Goal: Task Accomplishment & Management: Use online tool/utility

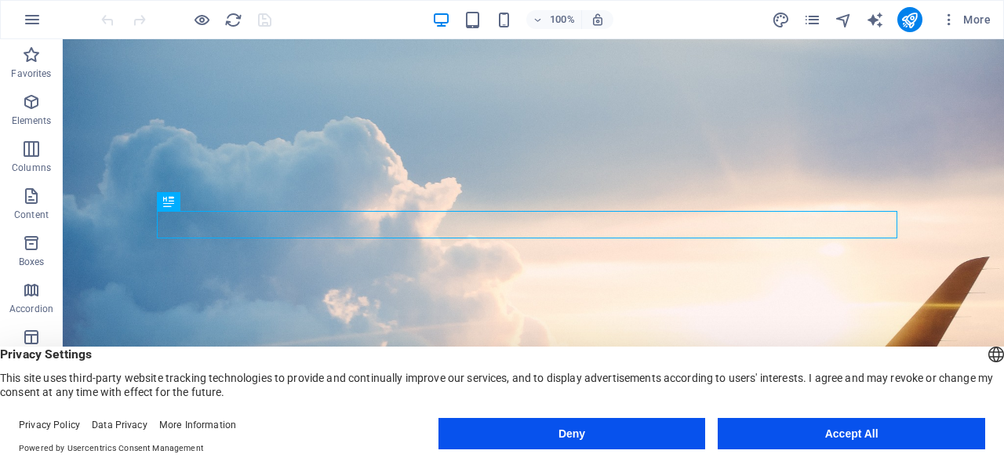
click at [841, 431] on button "Accept All" at bounding box center [851, 433] width 267 height 31
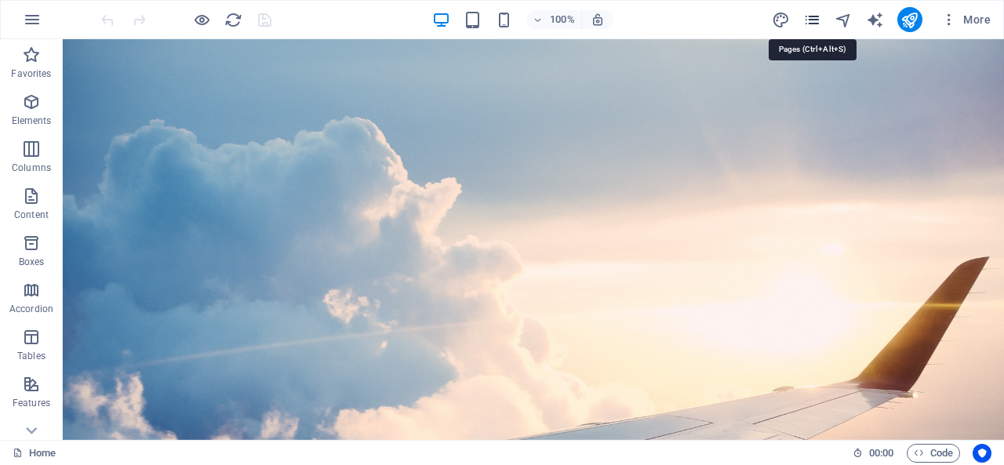
click at [816, 17] on icon "pages" at bounding box center [812, 20] width 18 height 18
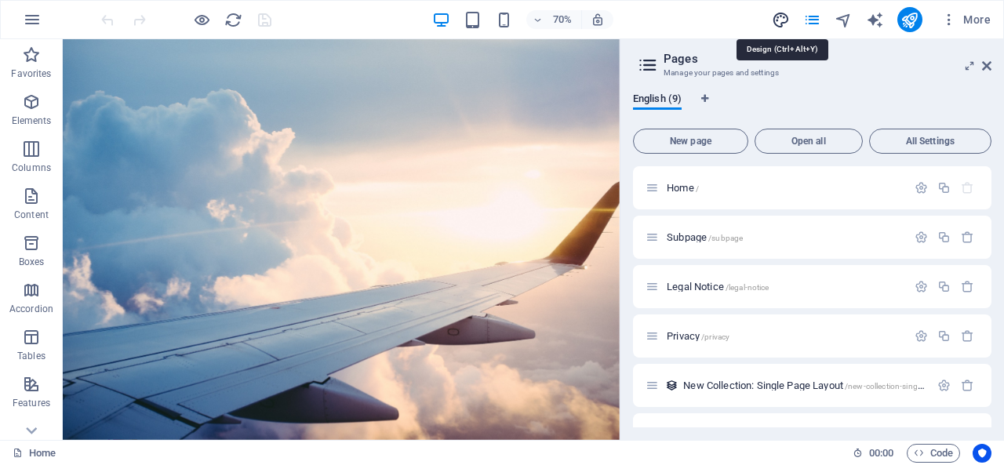
click at [786, 21] on icon "design" at bounding box center [781, 20] width 18 height 18
select select "px"
select select "200"
select select "px"
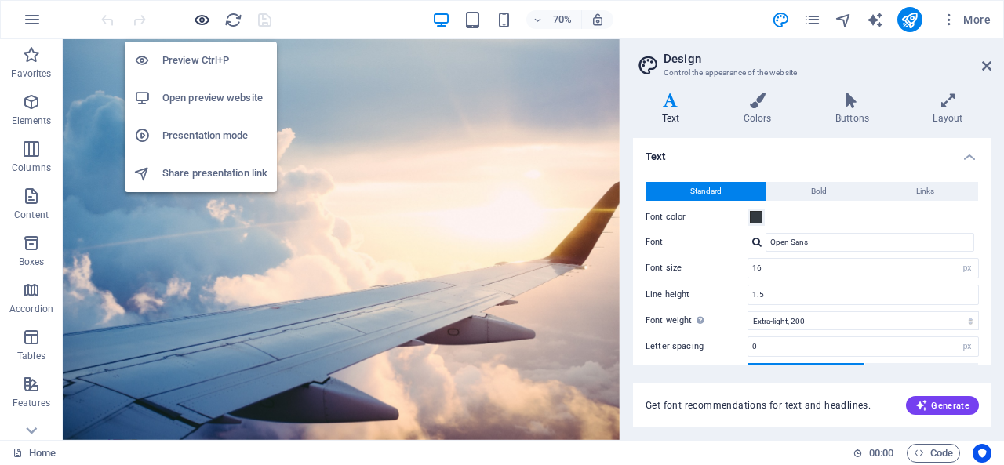
click at [196, 16] on icon "button" at bounding box center [202, 20] width 18 height 18
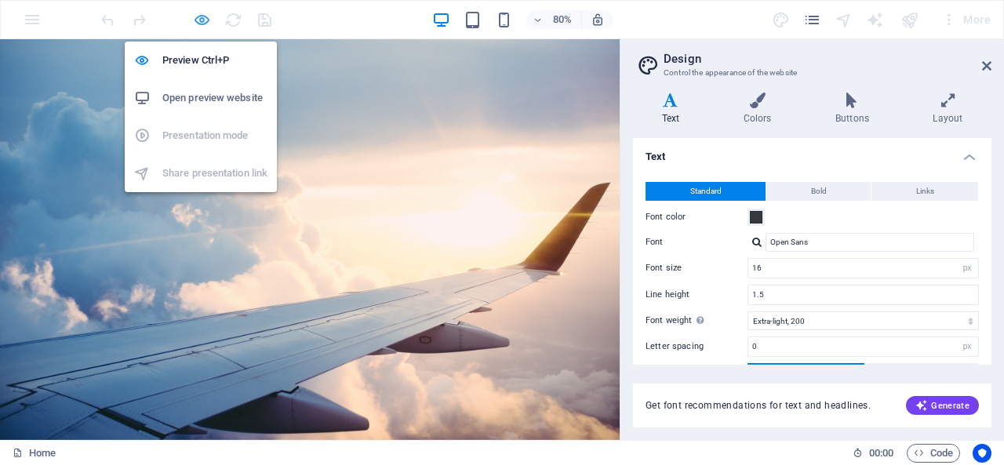
drag, startPoint x: 199, startPoint y: 10, endPoint x: 198, endPoint y: 24, distance: 13.4
click at [199, 11] on icon "button" at bounding box center [202, 20] width 18 height 18
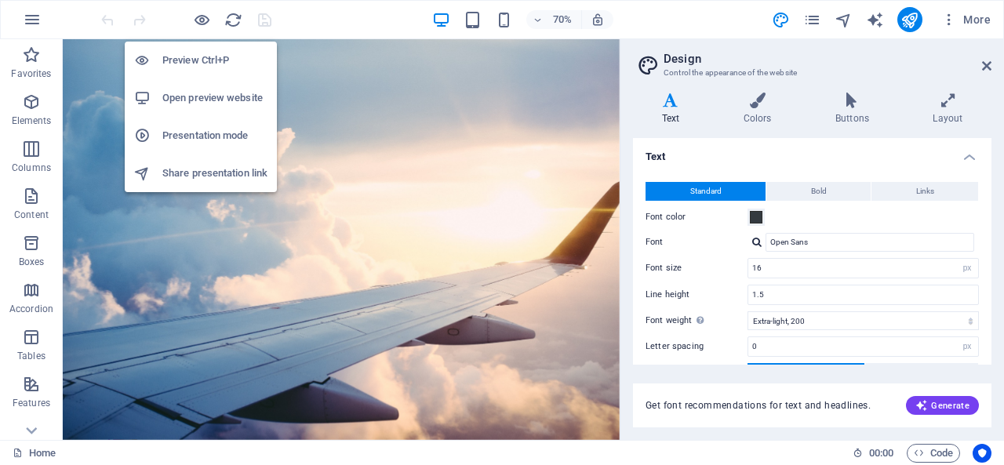
click at [205, 59] on h6 "Preview Ctrl+P" at bounding box center [214, 60] width 105 height 19
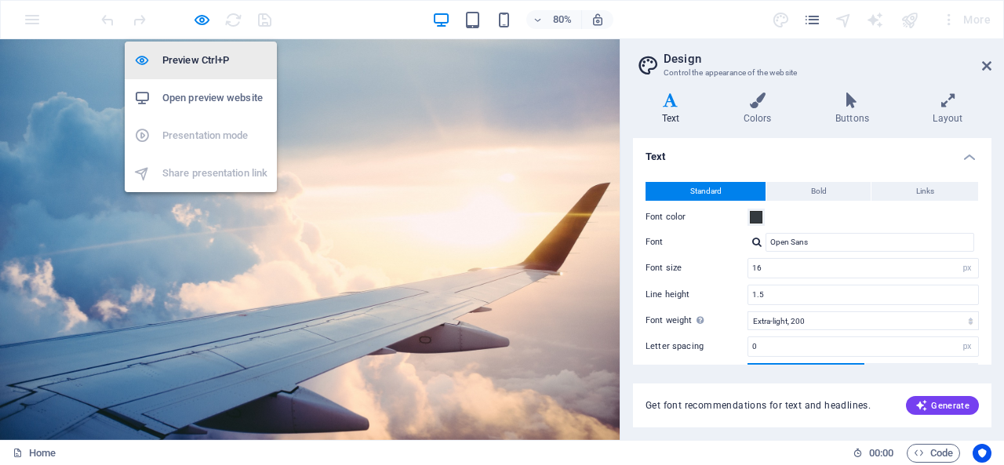
click at [207, 57] on h6 "Preview Ctrl+P" at bounding box center [214, 60] width 105 height 19
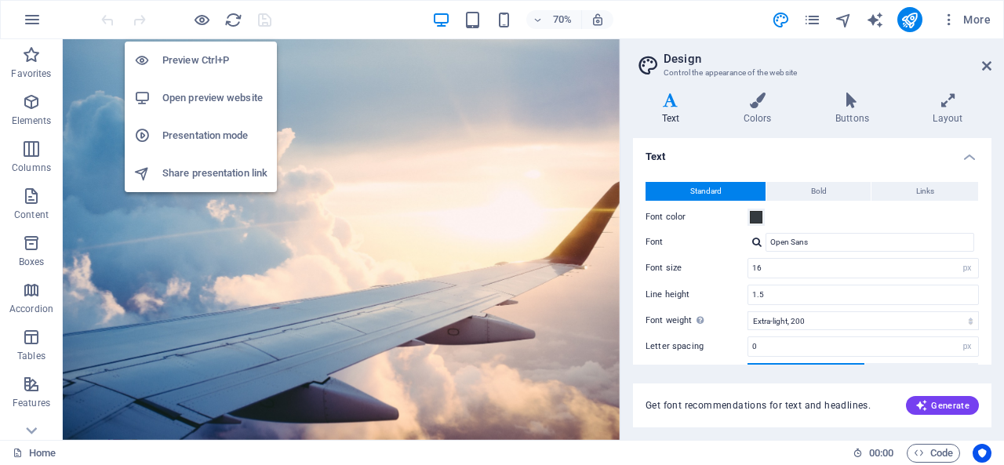
click at [207, 57] on h6 "Preview Ctrl+P" at bounding box center [214, 60] width 105 height 19
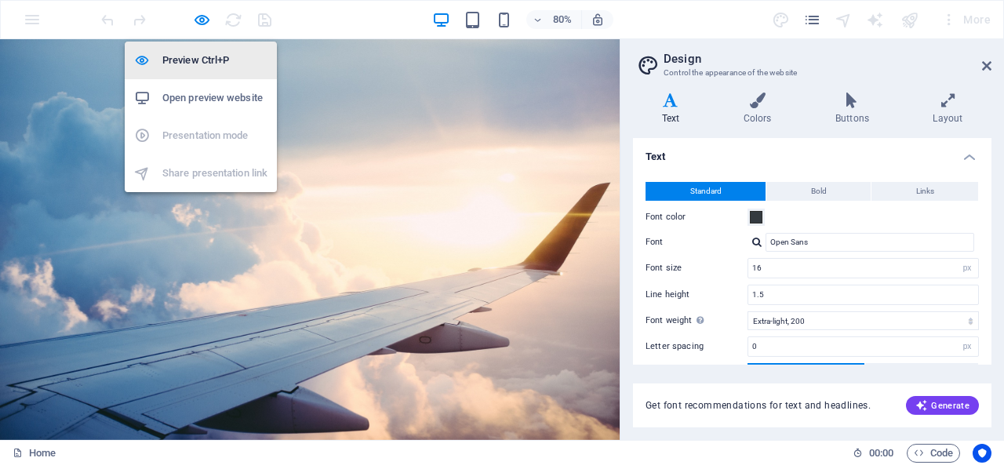
click at [207, 57] on h6 "Preview Ctrl+P" at bounding box center [214, 60] width 105 height 19
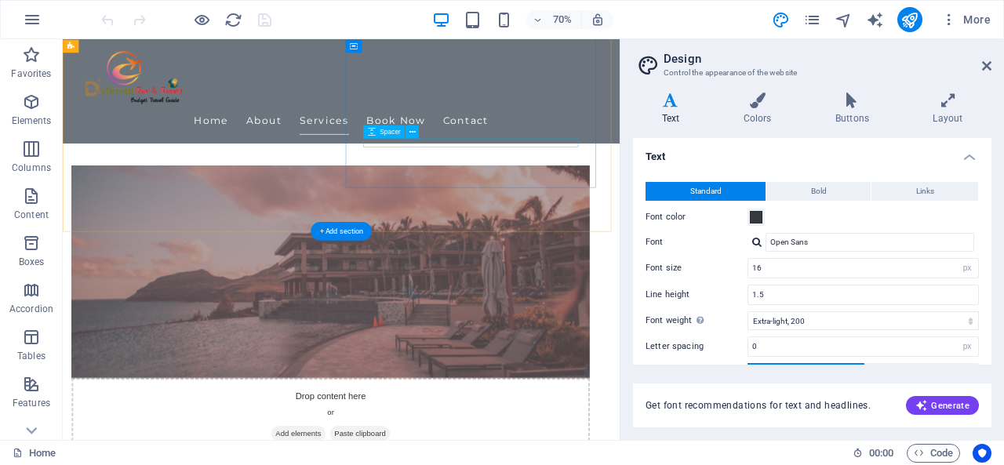
scroll to position [314, 0]
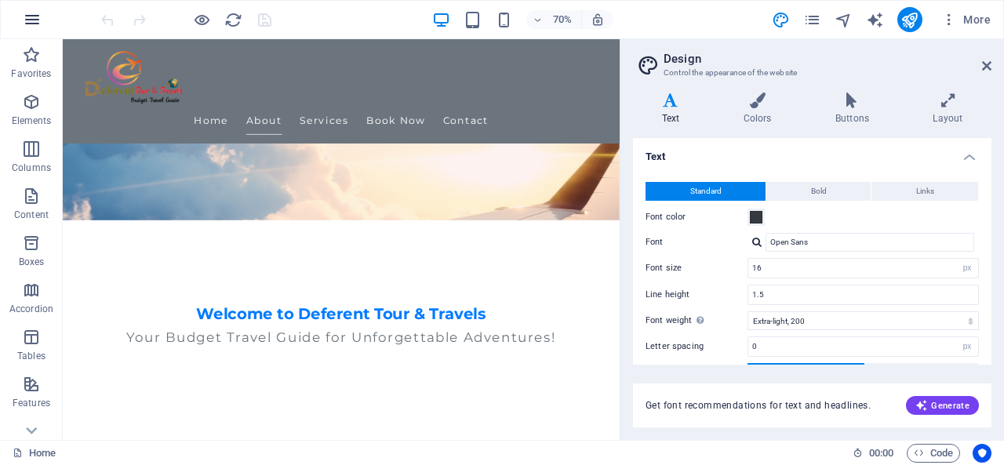
click at [31, 13] on icon "button" at bounding box center [32, 19] width 19 height 19
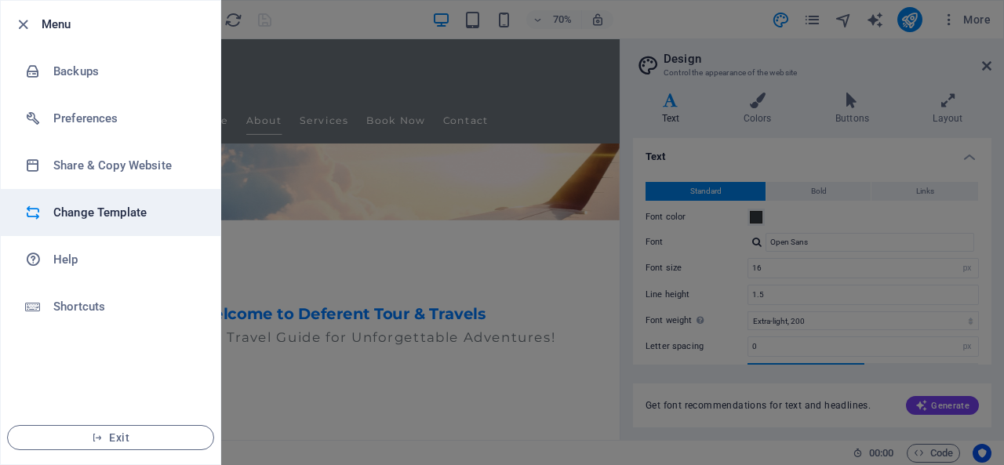
click at [127, 205] on h6 "Change Template" at bounding box center [125, 212] width 145 height 19
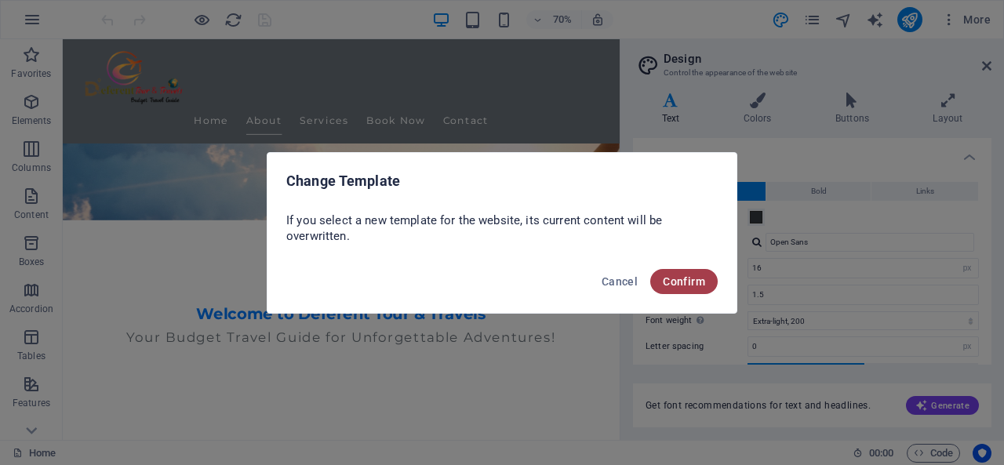
click at [692, 285] on span "Confirm" at bounding box center [684, 281] width 42 height 13
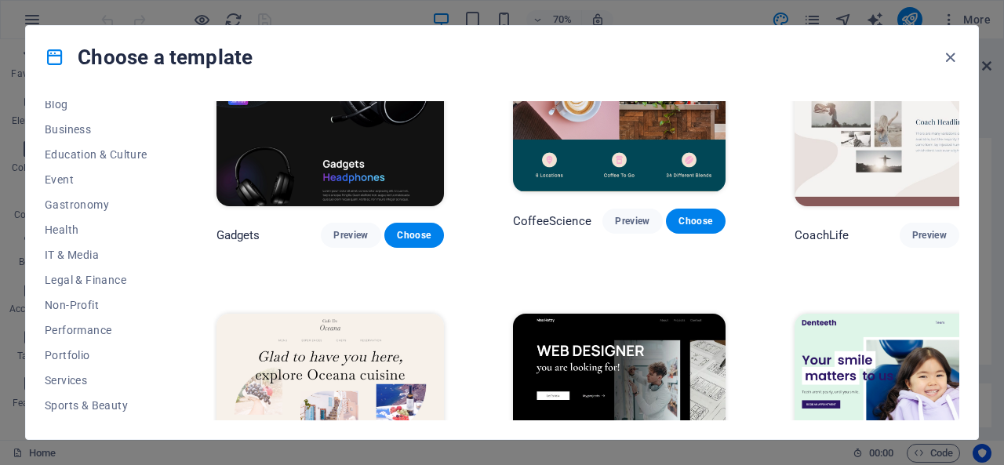
scroll to position [307, 0]
click at [83, 376] on button "Travel" at bounding box center [96, 383] width 103 height 25
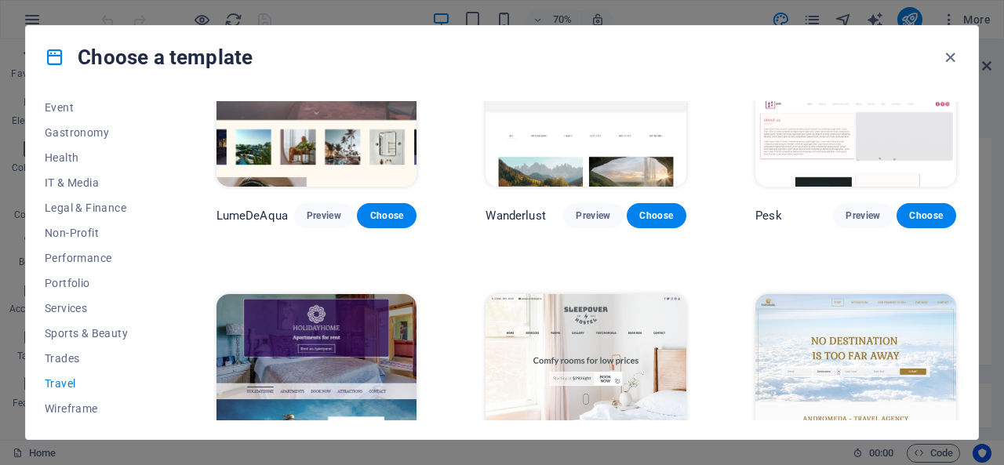
scroll to position [0, 0]
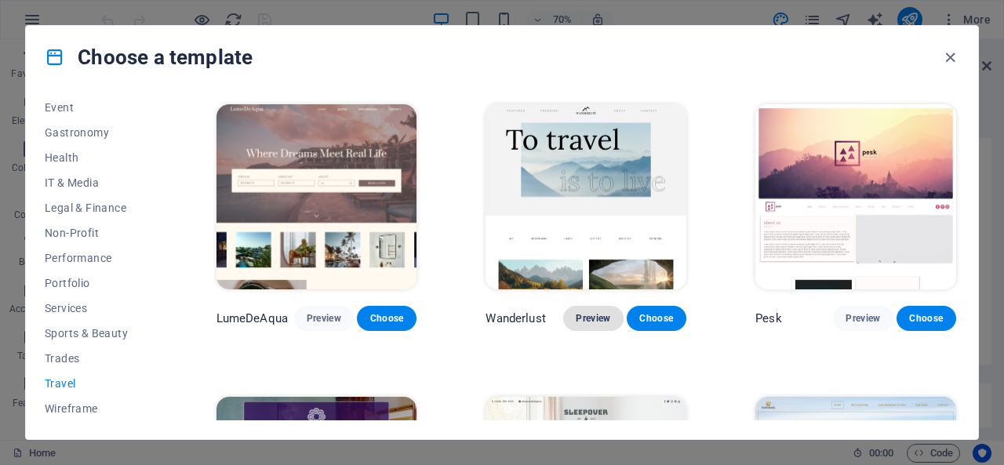
click at [590, 312] on span "Preview" at bounding box center [593, 318] width 35 height 13
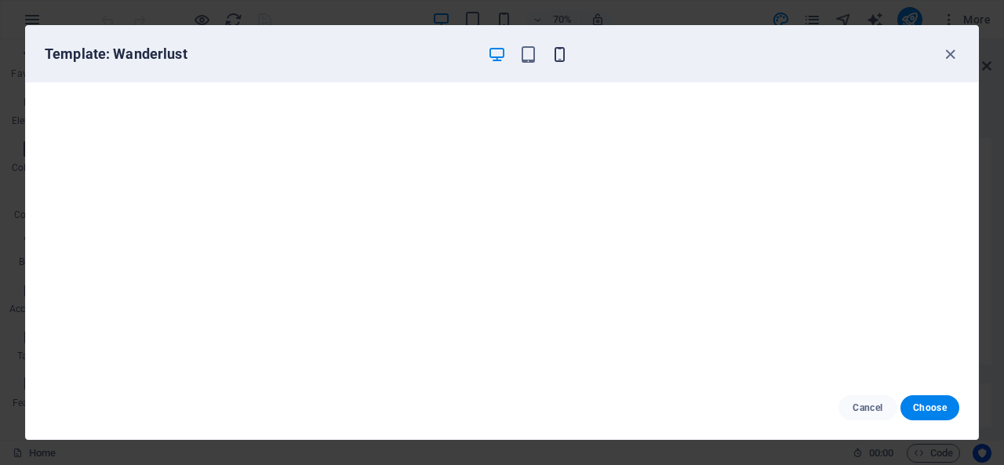
click at [560, 58] on icon "button" at bounding box center [560, 54] width 18 height 18
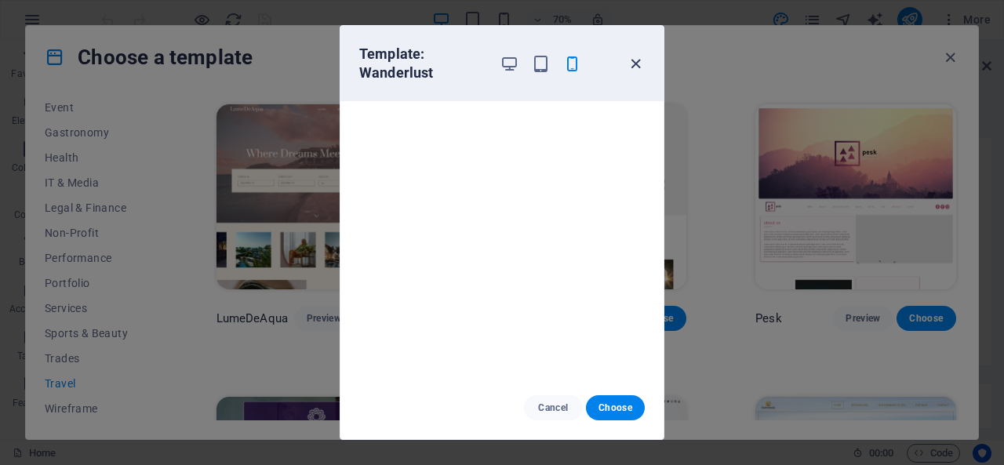
click at [635, 67] on icon "button" at bounding box center [636, 64] width 18 height 18
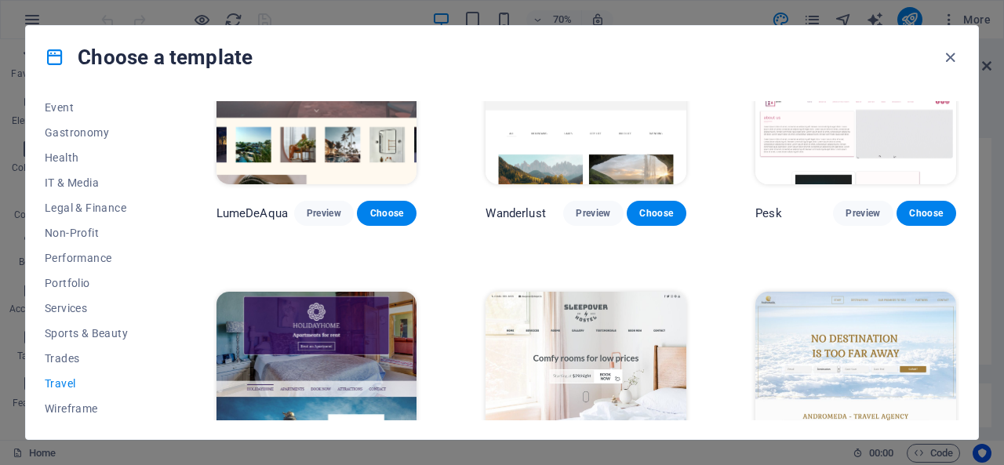
scroll to position [235, 0]
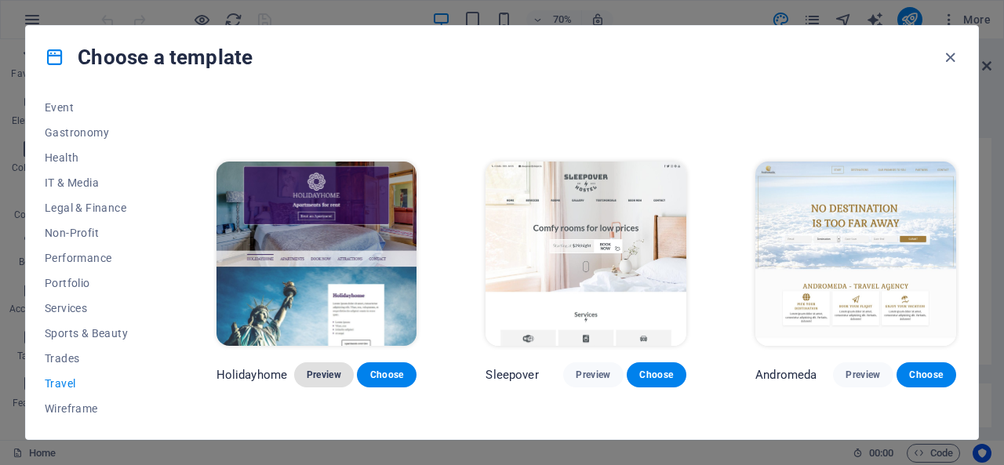
click at [325, 369] on span "Preview" at bounding box center [324, 375] width 35 height 13
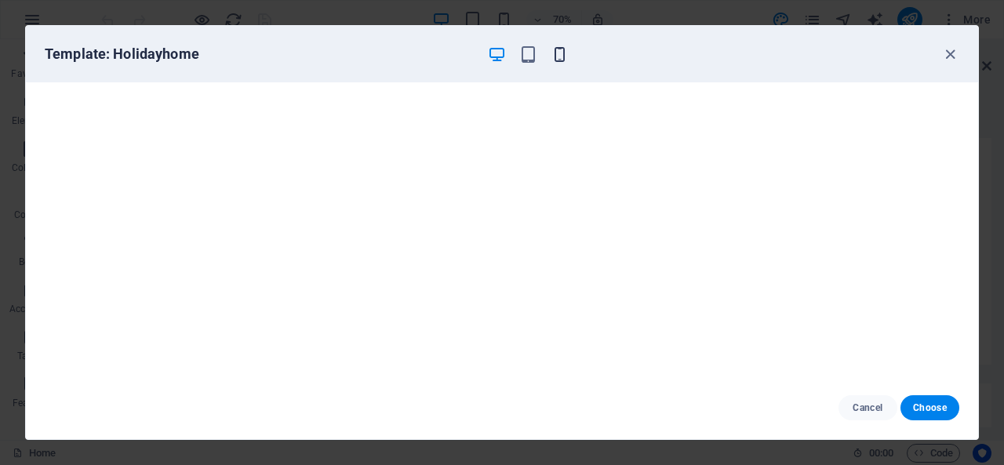
click at [558, 62] on icon "button" at bounding box center [560, 54] width 18 height 18
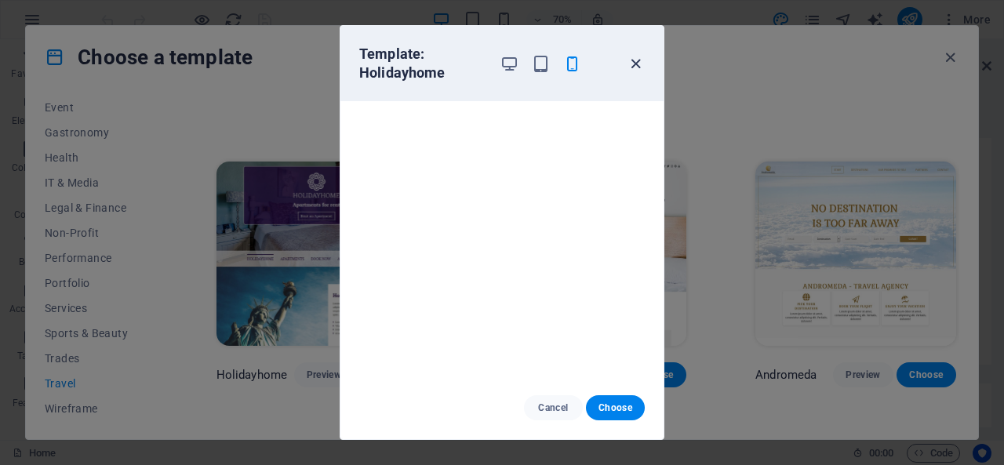
click at [642, 55] on icon "button" at bounding box center [636, 64] width 18 height 18
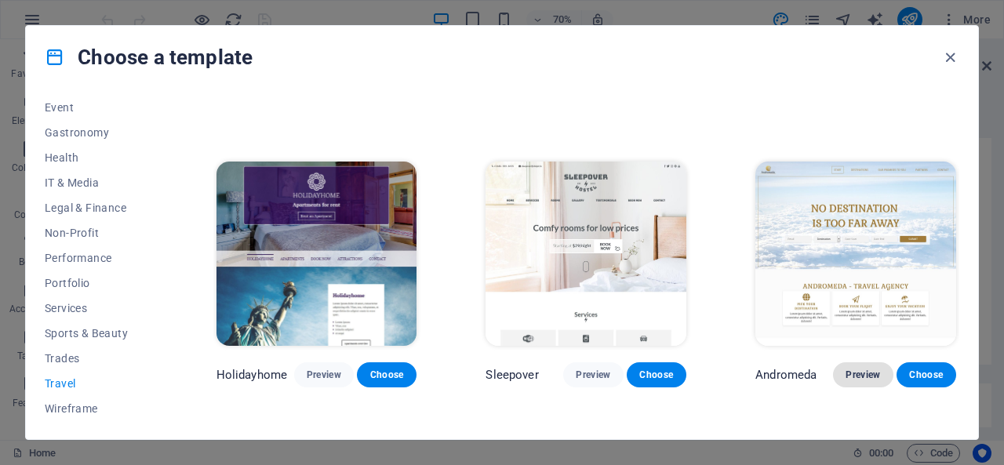
click at [853, 369] on span "Preview" at bounding box center [862, 375] width 35 height 13
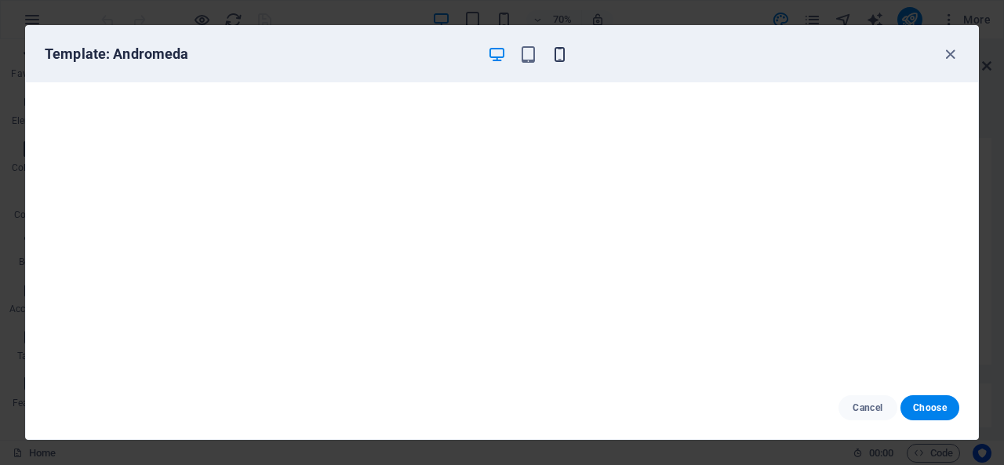
click at [560, 51] on icon "button" at bounding box center [560, 54] width 18 height 18
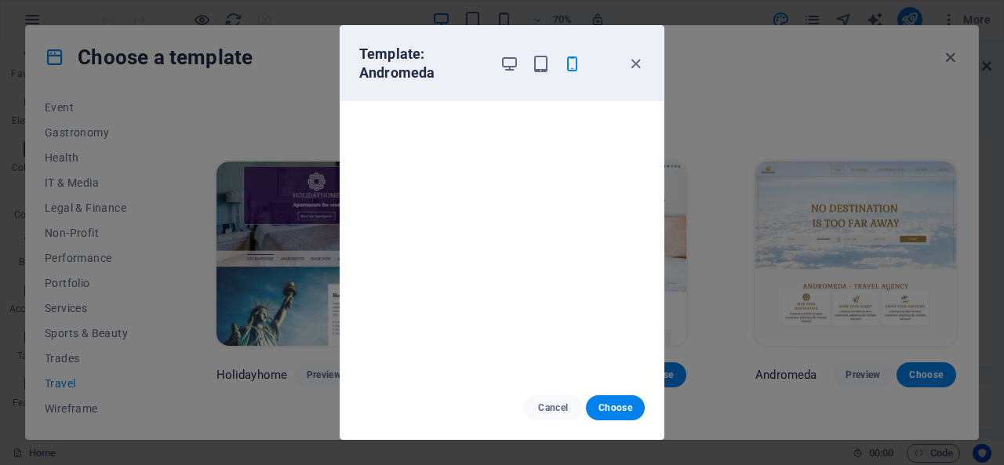
click at [646, 61] on div "Template: Andromeda" at bounding box center [501, 63] width 323 height 75
drag, startPoint x: 640, startPoint y: 59, endPoint x: 689, endPoint y: 90, distance: 57.9
click at [638, 60] on icon "button" at bounding box center [636, 64] width 18 height 18
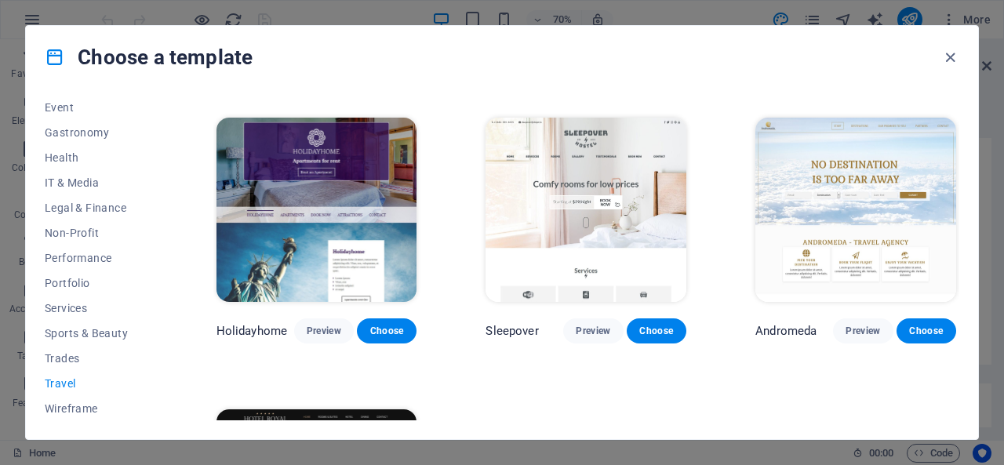
scroll to position [392, 0]
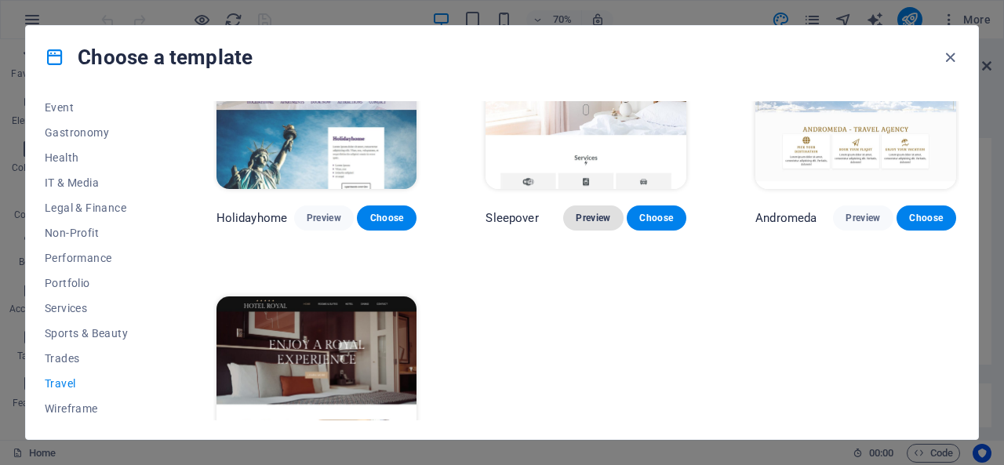
click at [593, 212] on span "Preview" at bounding box center [593, 218] width 35 height 13
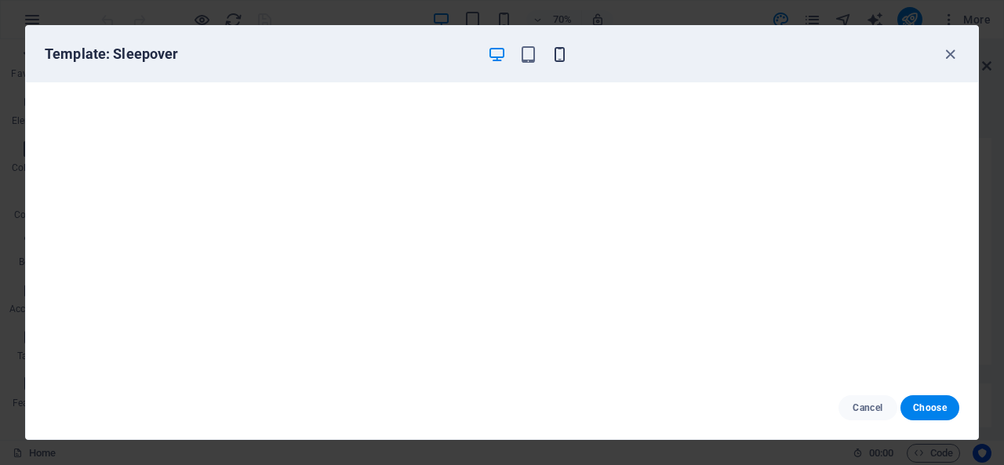
click at [566, 45] on icon "button" at bounding box center [560, 54] width 18 height 18
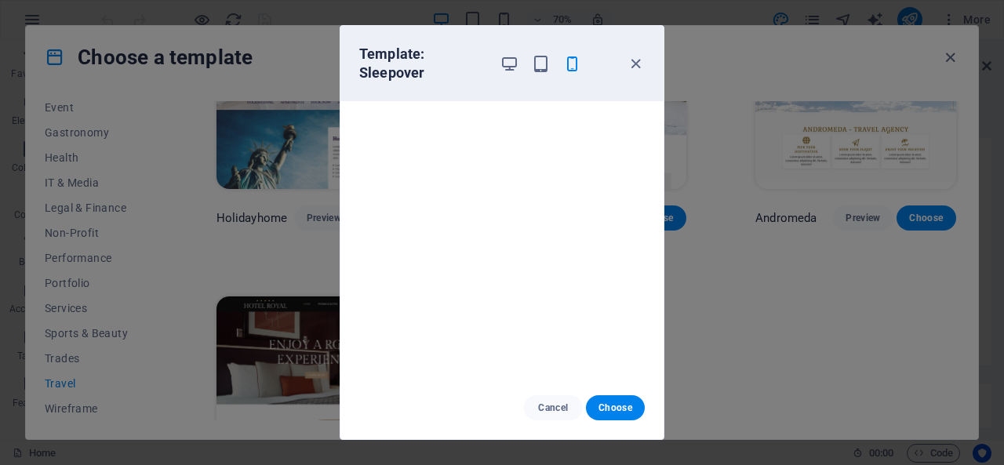
drag, startPoint x: 634, startPoint y: 61, endPoint x: 627, endPoint y: 85, distance: 25.3
click at [634, 61] on icon "button" at bounding box center [636, 64] width 18 height 18
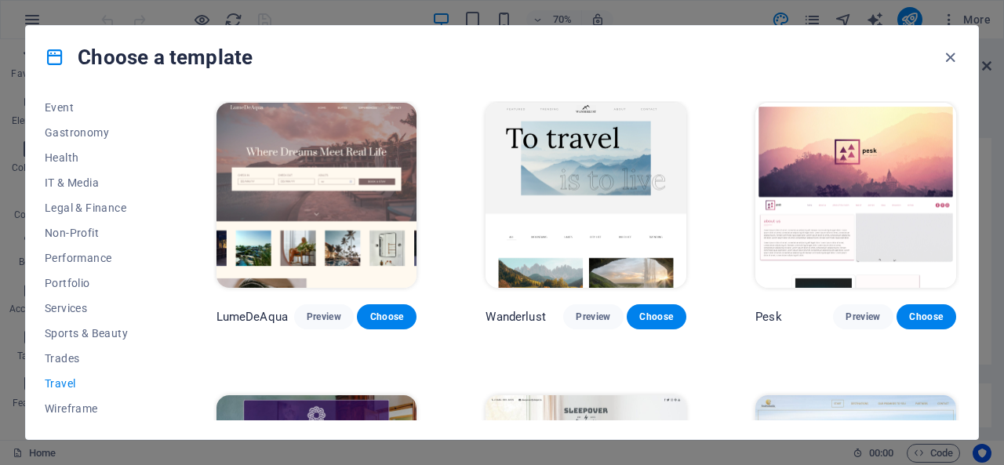
scroll to position [0, 0]
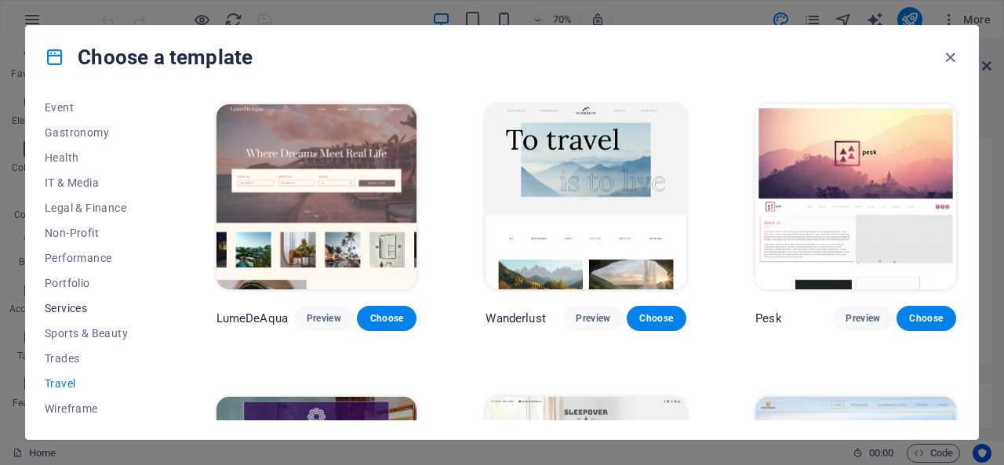
click at [91, 302] on span "Services" at bounding box center [96, 308] width 103 height 13
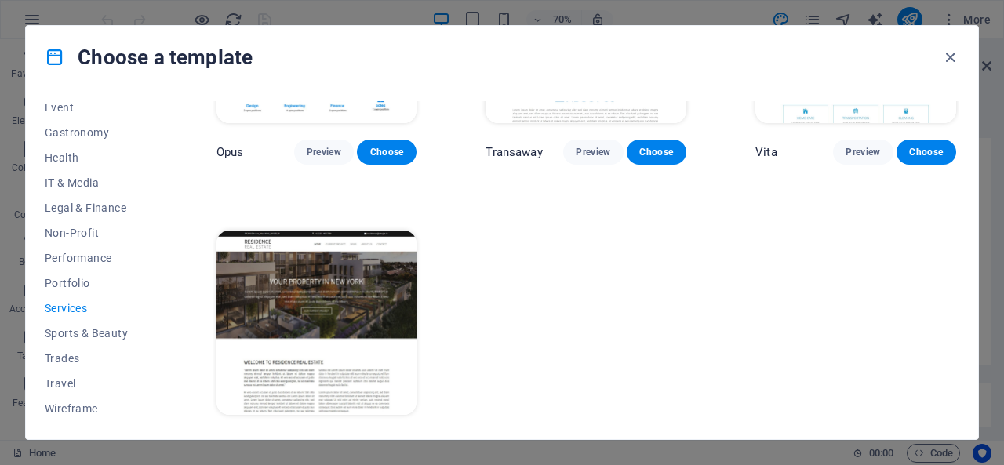
scroll to position [1959, 0]
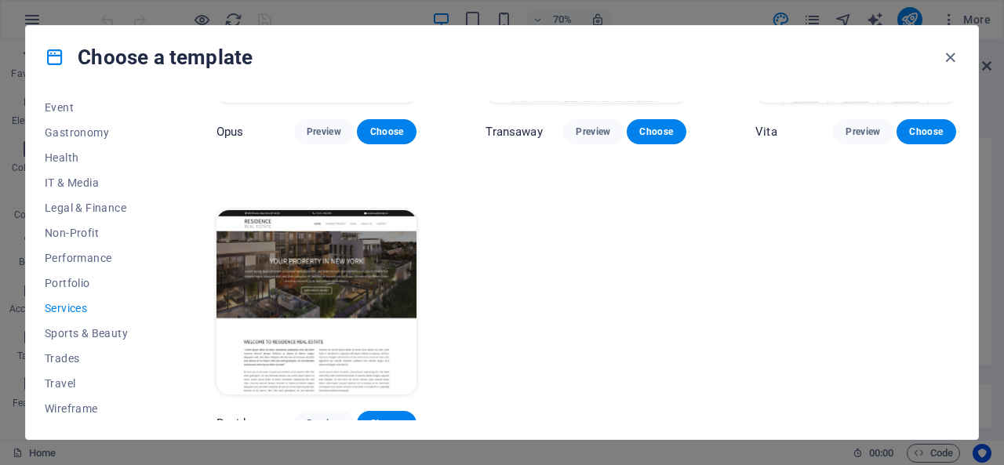
drag, startPoint x: 952, startPoint y: 49, endPoint x: 628, endPoint y: 115, distance: 330.5
click at [953, 52] on icon "button" at bounding box center [950, 58] width 18 height 18
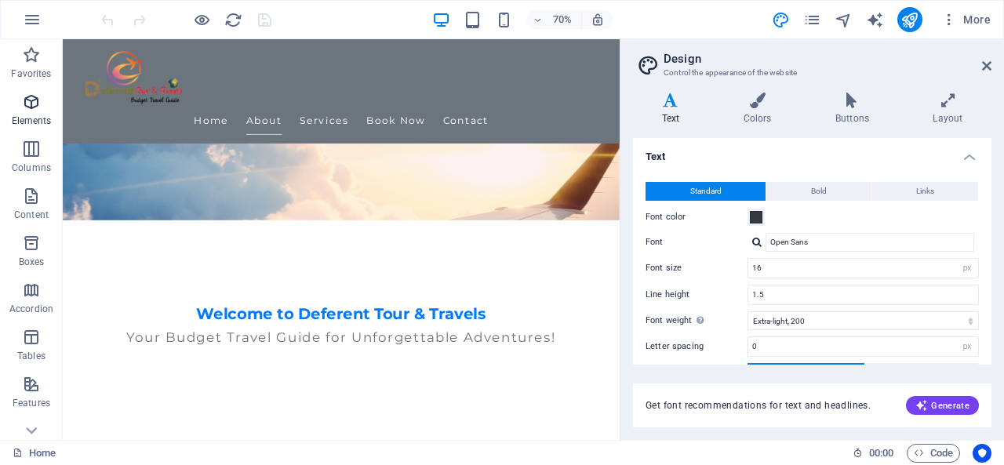
click at [25, 115] on p "Elements" at bounding box center [32, 121] width 40 height 13
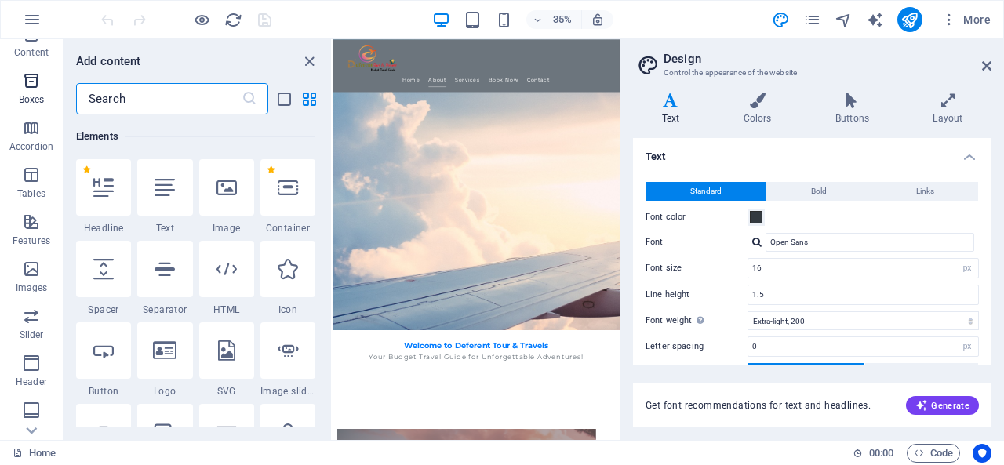
scroll to position [304, 0]
click at [33, 21] on icon "button" at bounding box center [32, 19] width 19 height 19
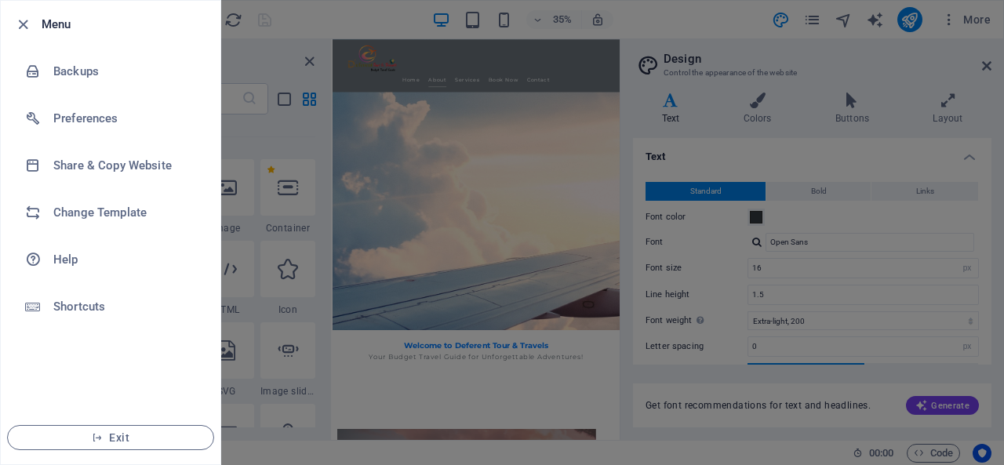
drag, startPoint x: 24, startPoint y: 25, endPoint x: 20, endPoint y: 0, distance: 25.4
click at [23, 18] on icon "button" at bounding box center [23, 25] width 18 height 18
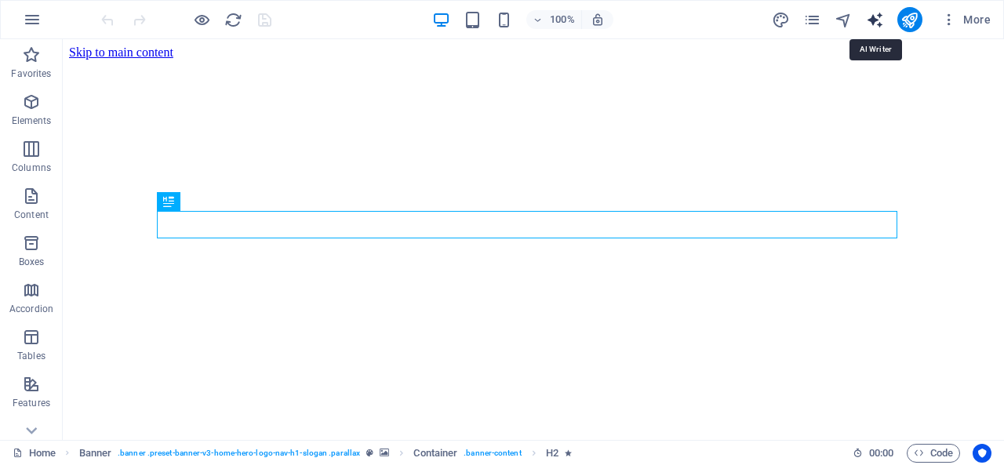
click at [880, 20] on icon "text_generator" at bounding box center [875, 20] width 18 height 18
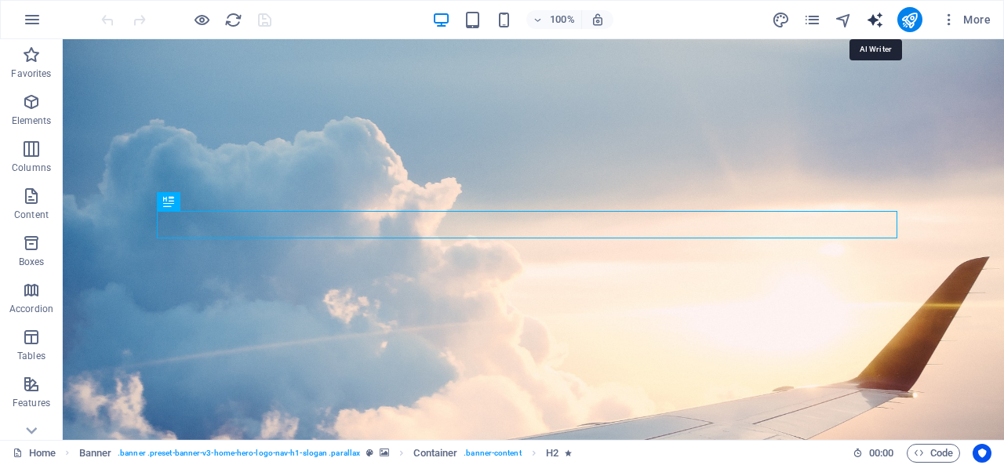
select select "English"
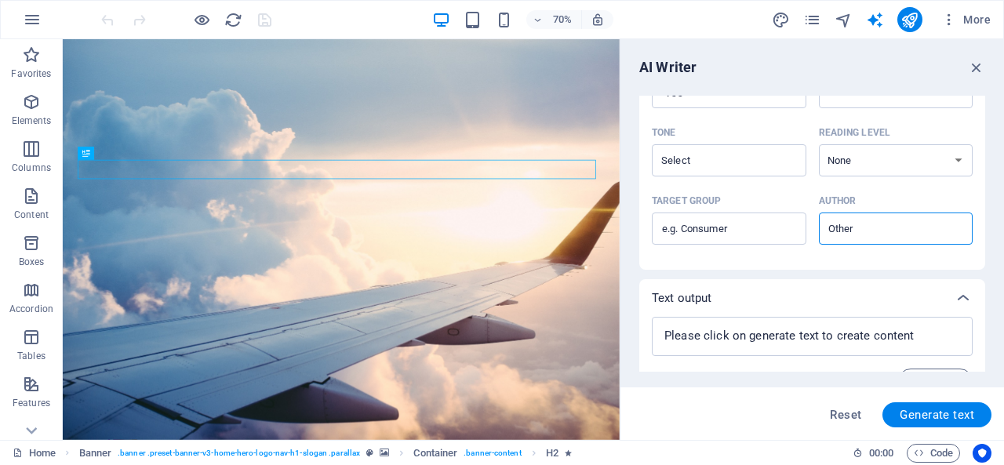
scroll to position [467, 0]
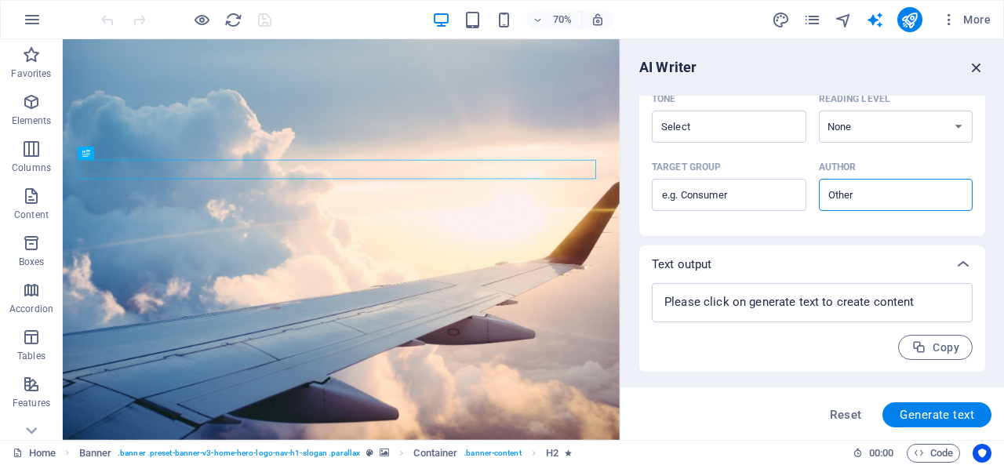
click at [979, 64] on icon "button" at bounding box center [976, 67] width 17 height 17
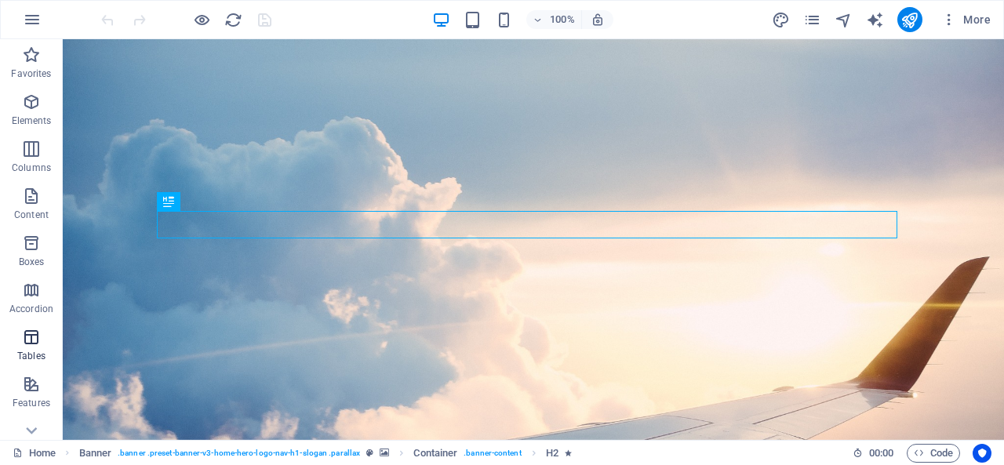
scroll to position [304, 0]
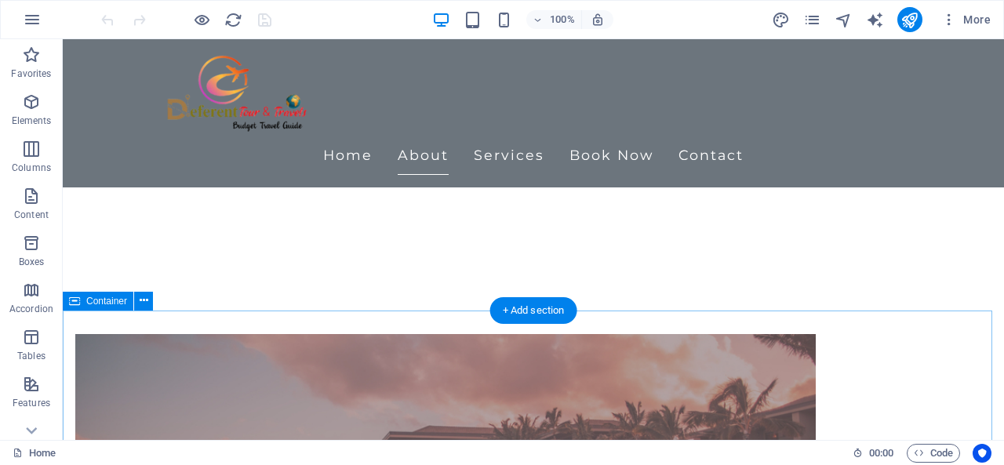
scroll to position [207, 0]
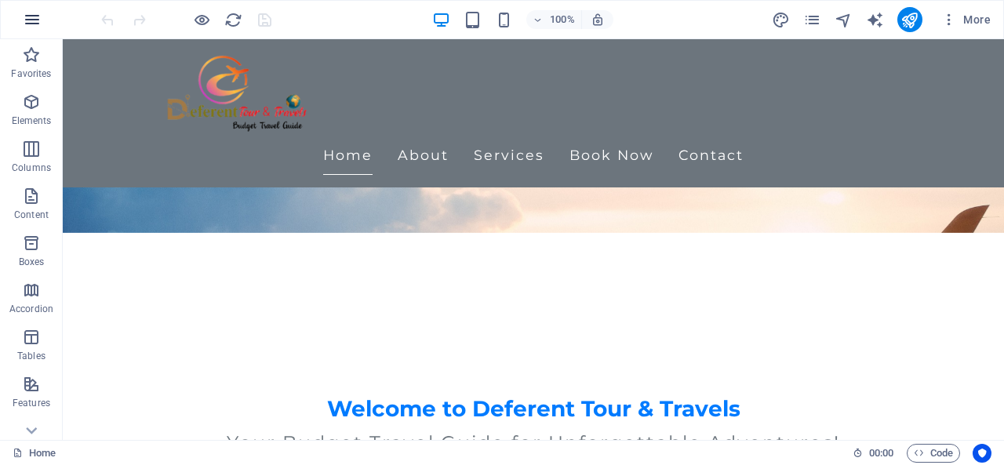
click at [44, 12] on button "button" at bounding box center [32, 20] width 38 height 38
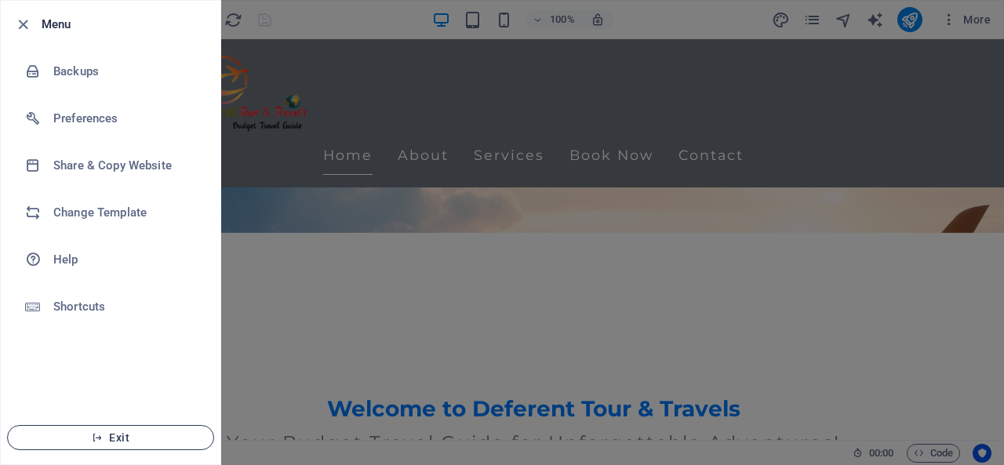
click at [118, 438] on span "Exit" at bounding box center [110, 437] width 180 height 13
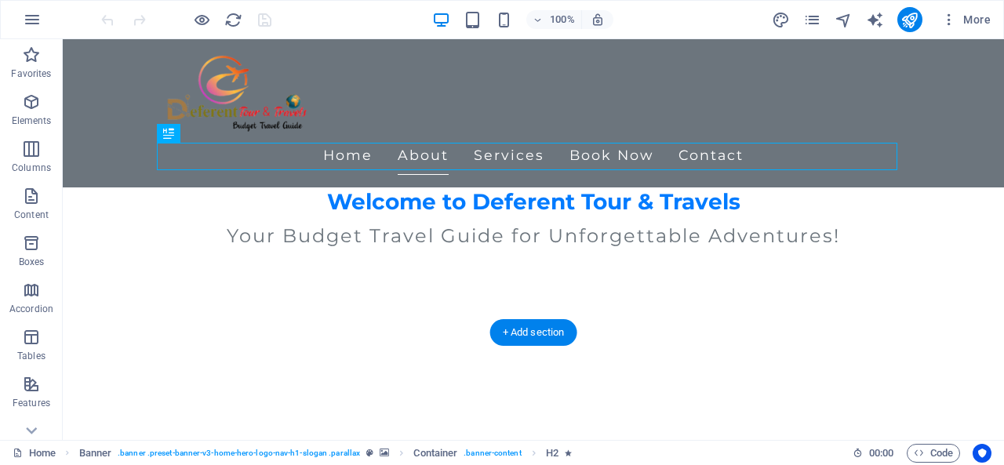
scroll to position [549, 0]
